Goal: Go to known website: Access a specific website the user already knows

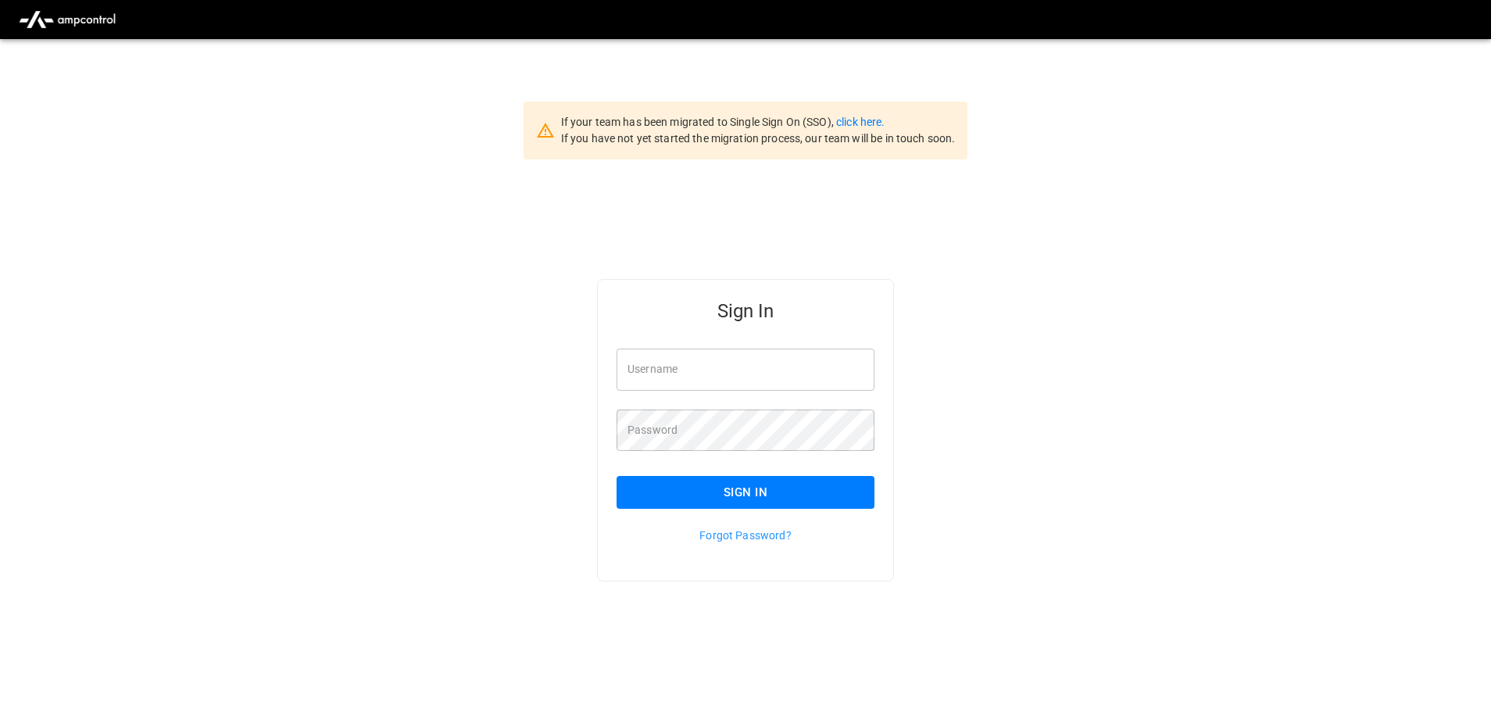
type input "**********"
click at [707, 485] on button "Sign In" at bounding box center [746, 492] width 258 height 33
